Goal: Navigation & Orientation: Find specific page/section

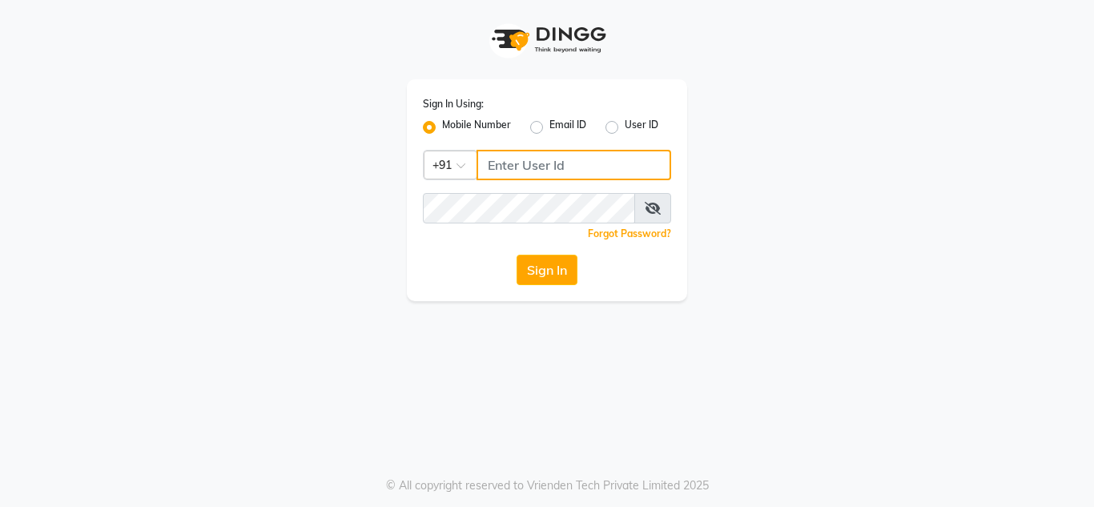
type input "8413856557"
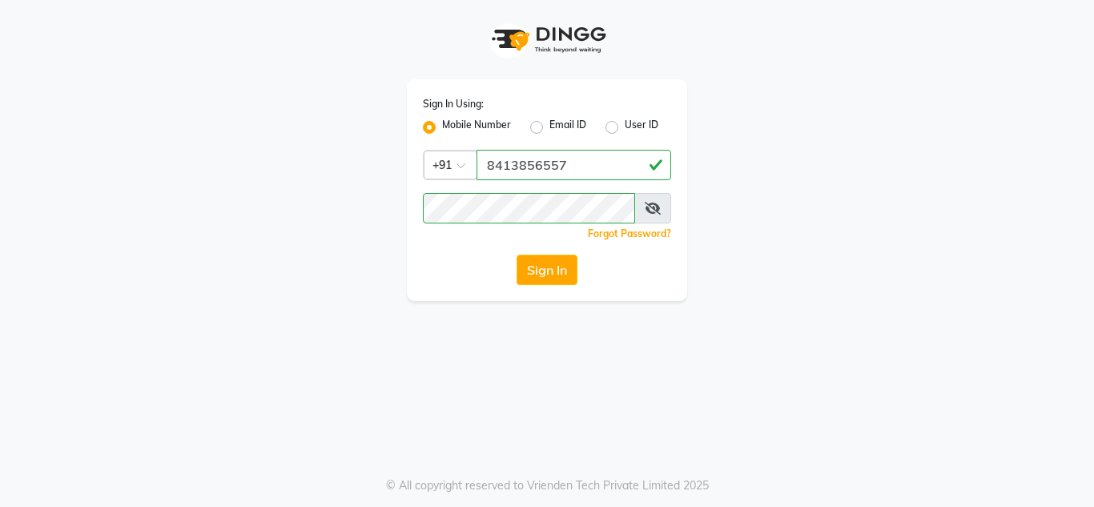
click at [545, 265] on button "Sign In" at bounding box center [546, 270] width 61 height 30
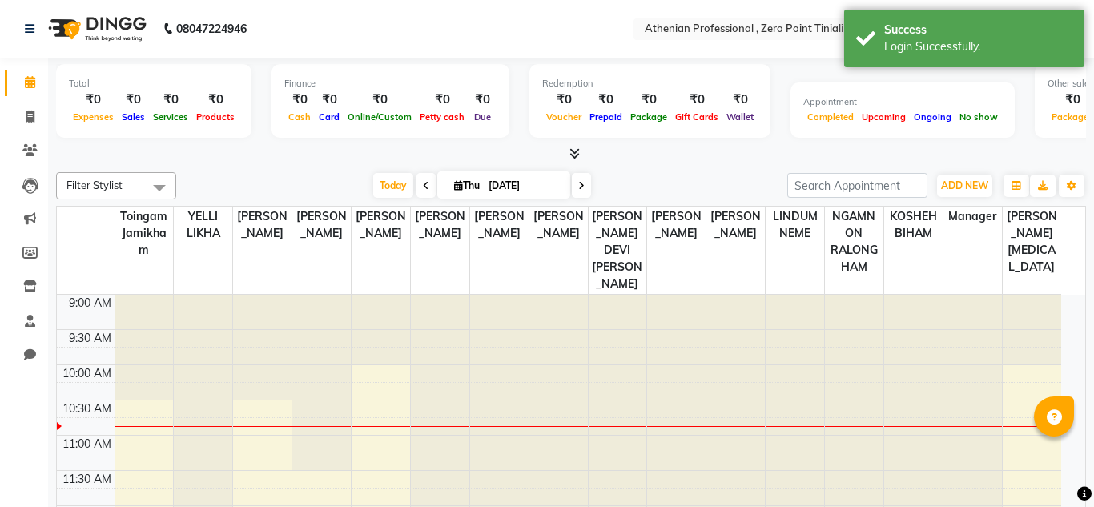
select select "en"
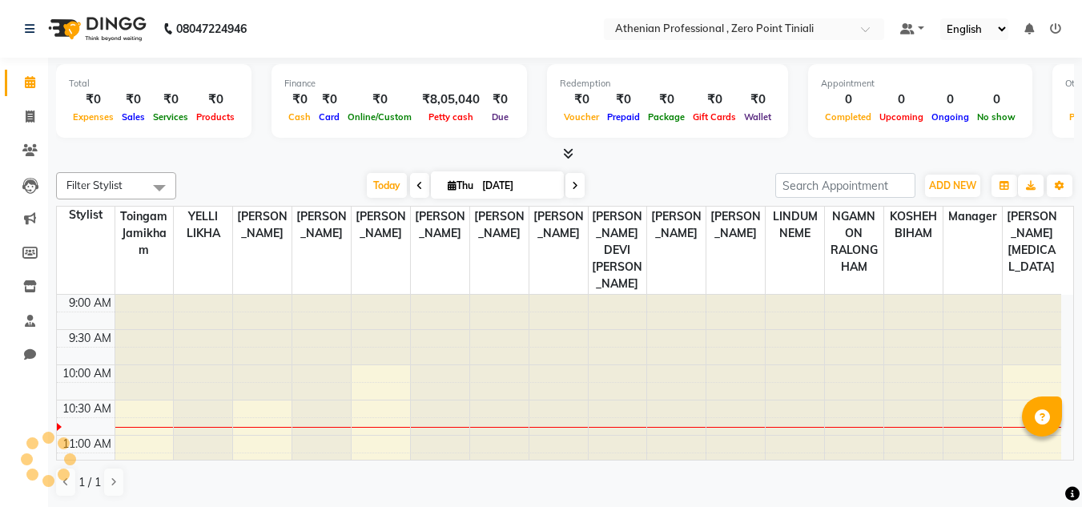
click at [571, 151] on icon at bounding box center [568, 153] width 10 height 12
